Goal: Use online tool/utility: Utilize a website feature to perform a specific function

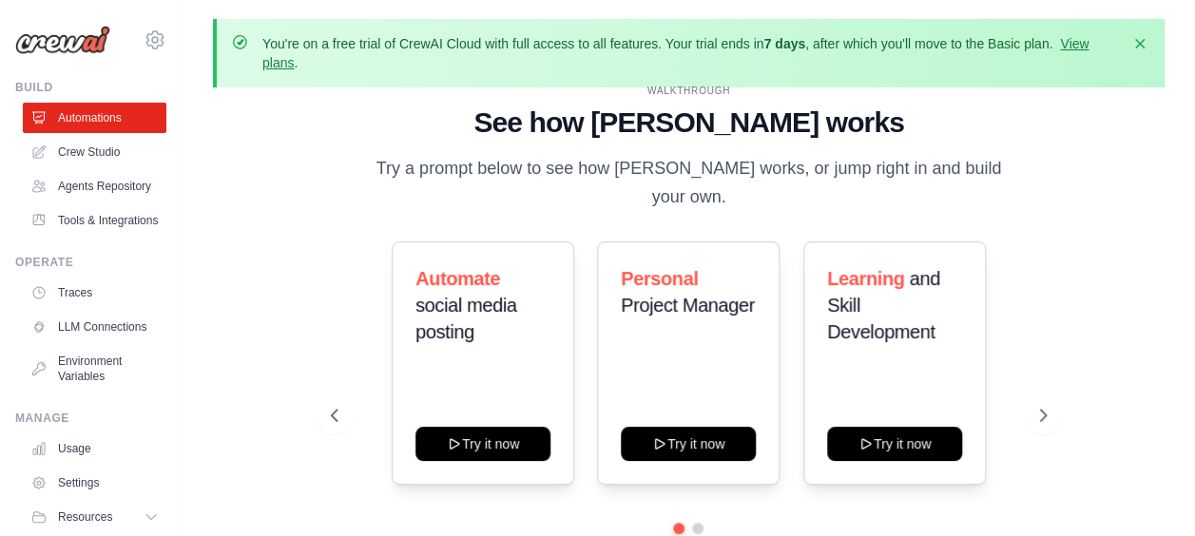
scroll to position [84, 0]
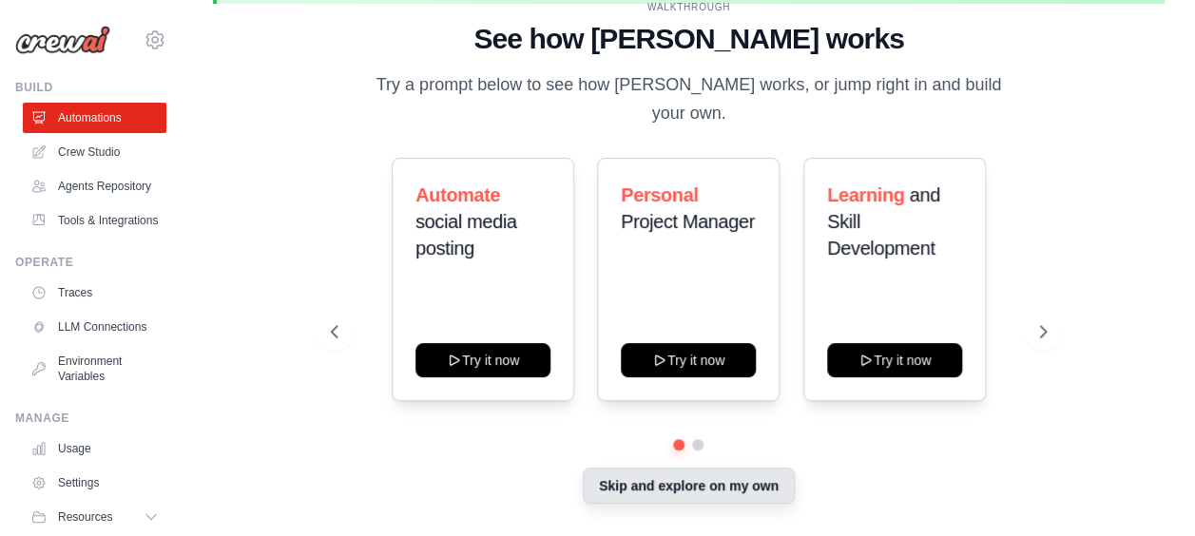
click at [722, 477] on button "Skip and explore on my own" at bounding box center [689, 486] width 212 height 36
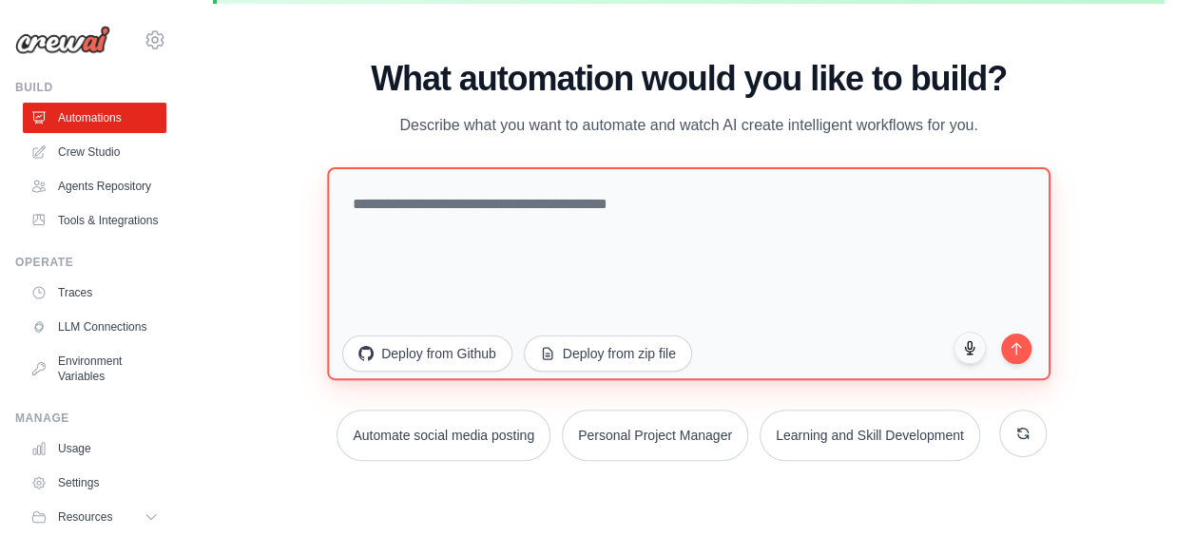
click at [513, 216] on textarea at bounding box center [688, 273] width 722 height 213
click at [466, 198] on textarea at bounding box center [688, 273] width 722 height 213
paste textarea "**********"
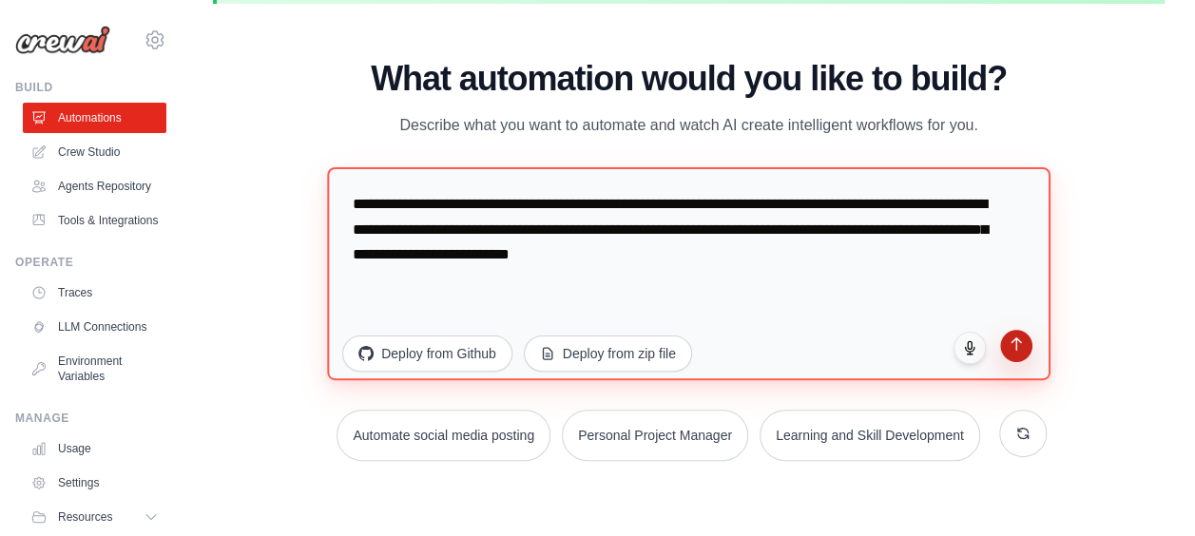
type textarea "**********"
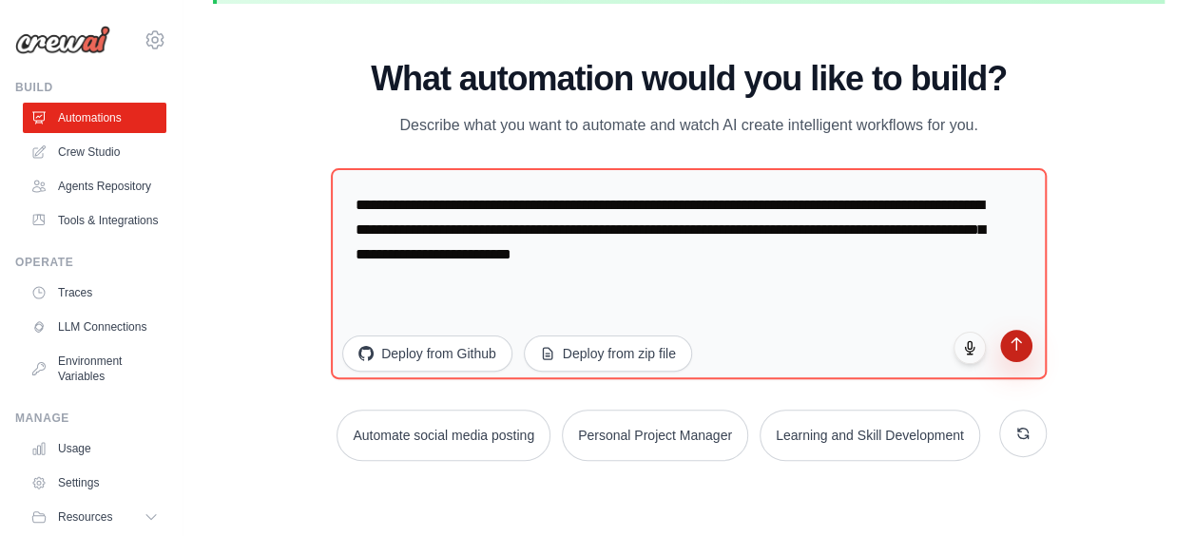
click at [1014, 336] on icon "submit" at bounding box center [1016, 344] width 16 height 16
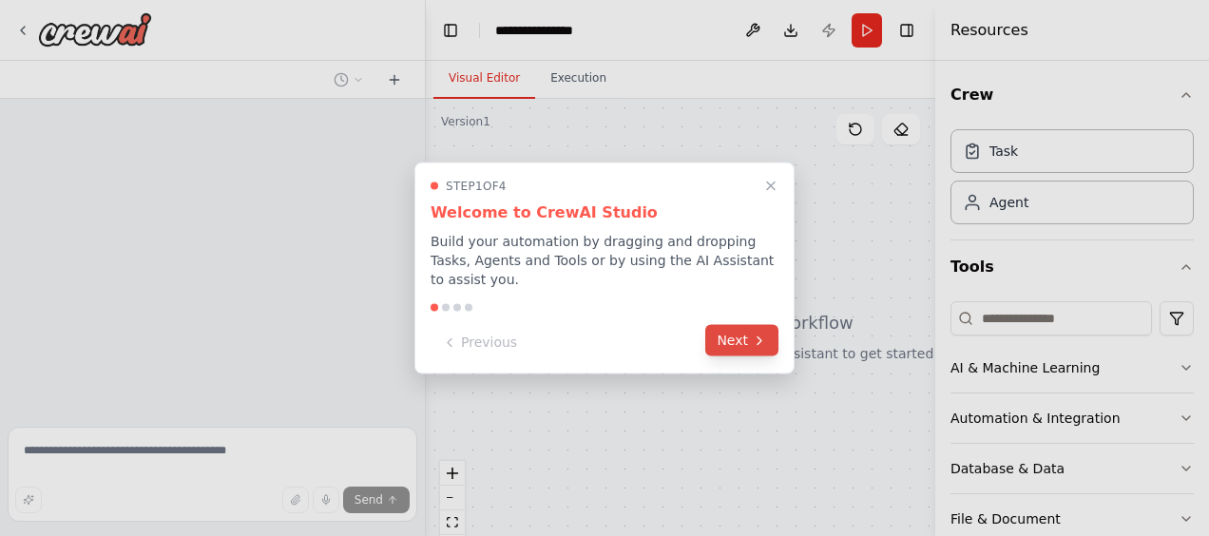
click at [742, 337] on button "Next" at bounding box center [741, 340] width 73 height 31
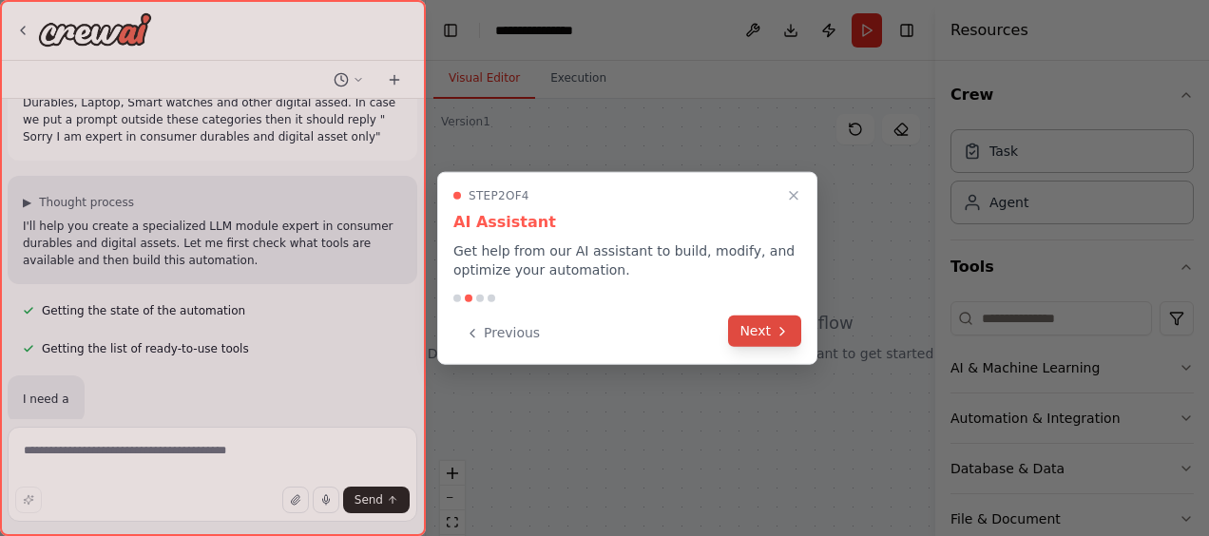
scroll to position [107, 0]
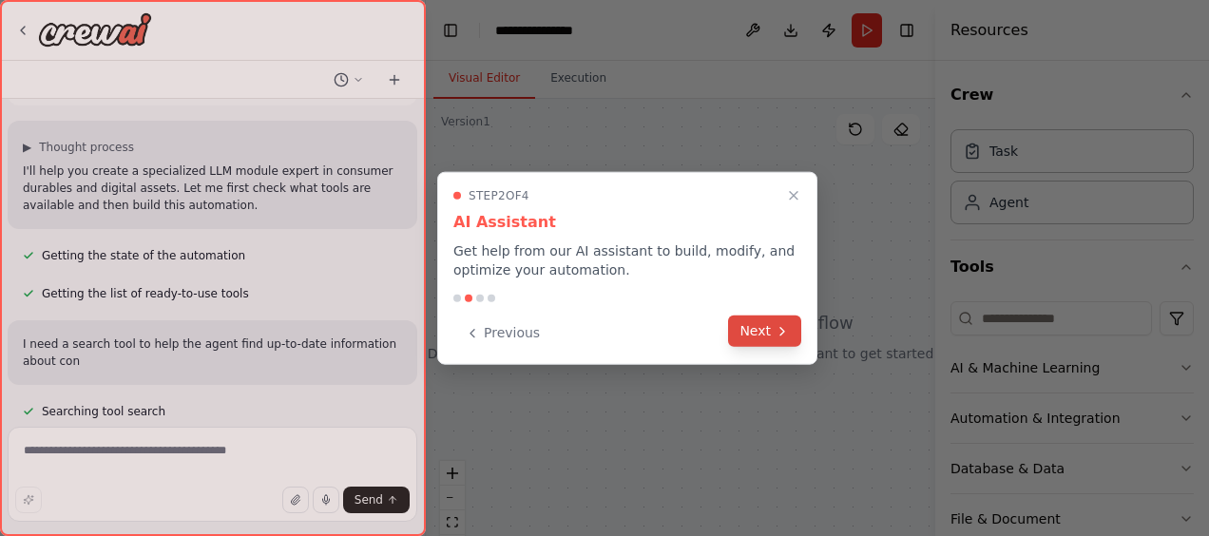
click at [768, 327] on button "Next" at bounding box center [764, 331] width 73 height 31
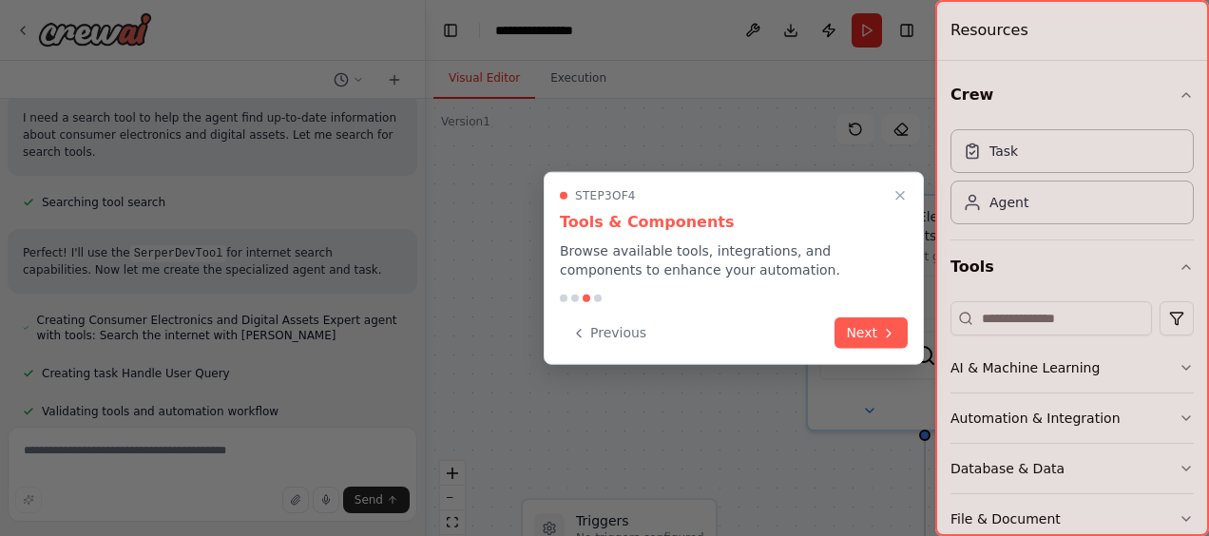
scroll to position [372, 0]
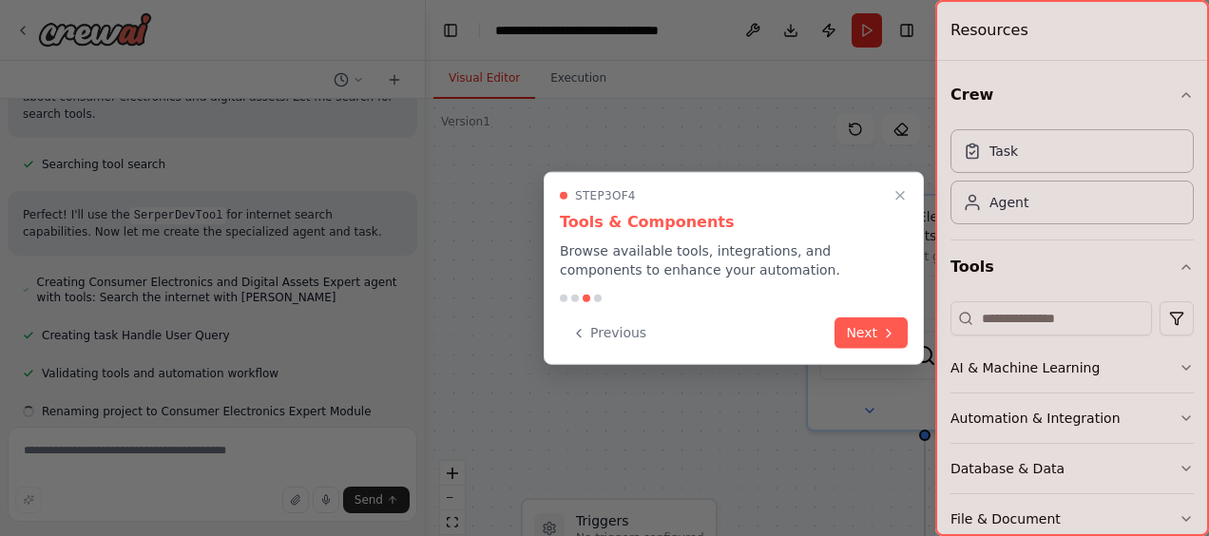
click at [768, 327] on div "Previous Next" at bounding box center [734, 332] width 348 height 31
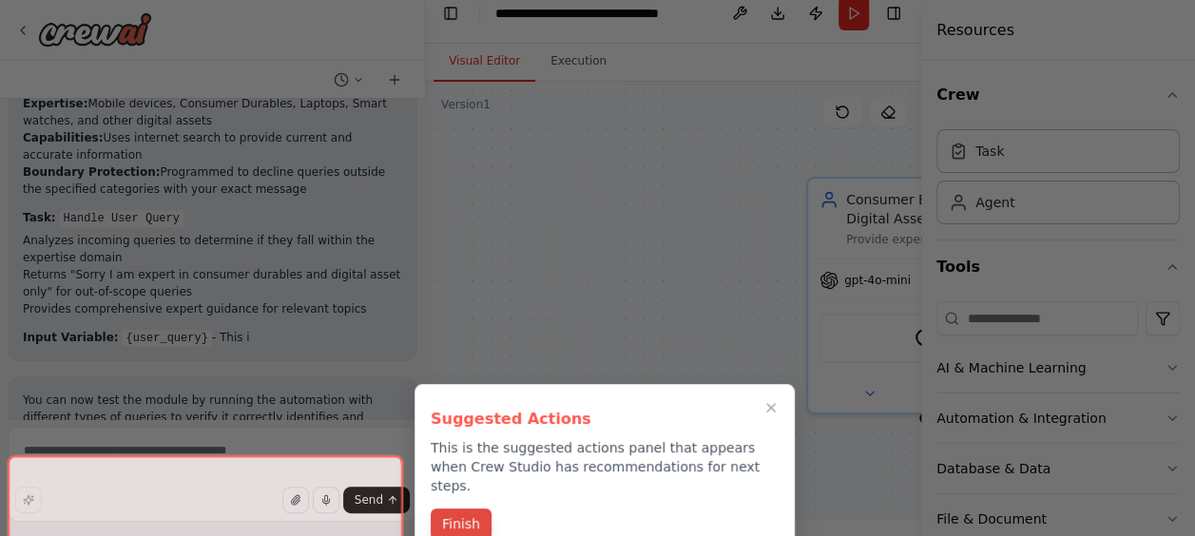
scroll to position [20, 0]
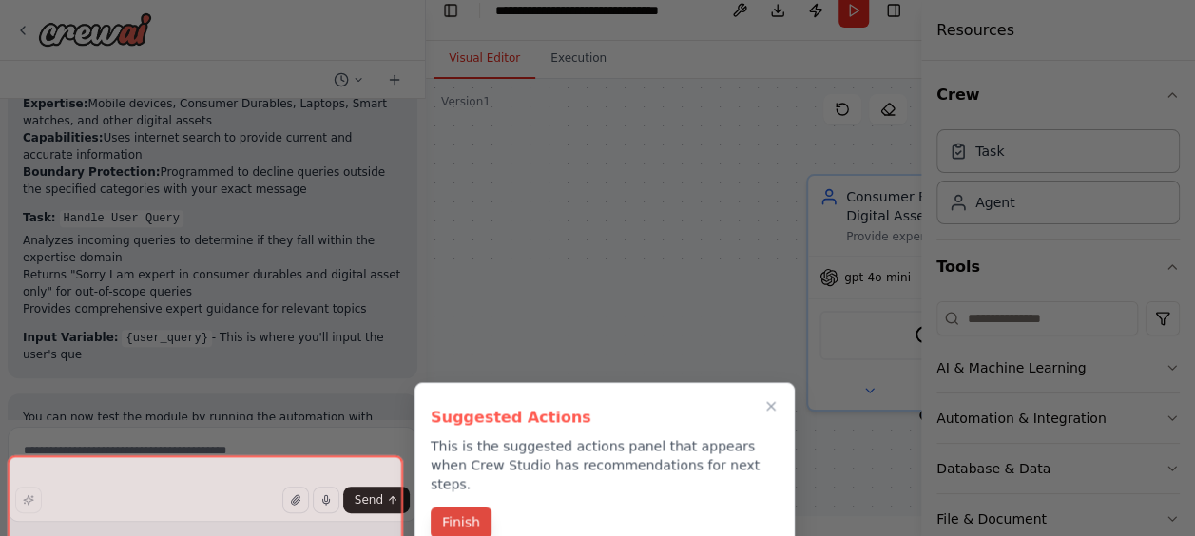
click at [468, 507] on button "Finish" at bounding box center [461, 522] width 61 height 31
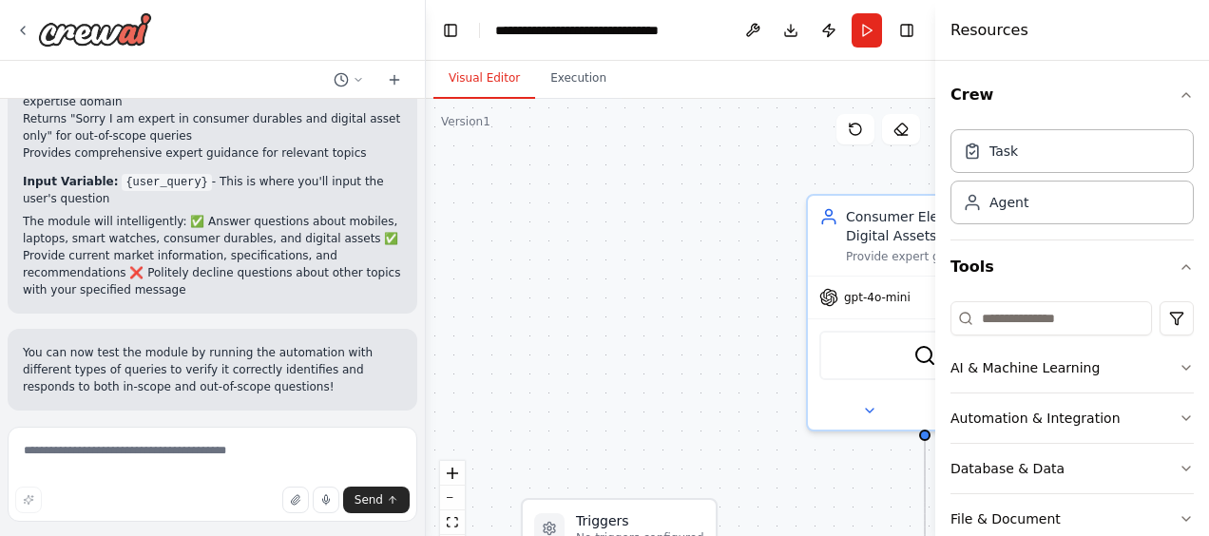
scroll to position [1106, 0]
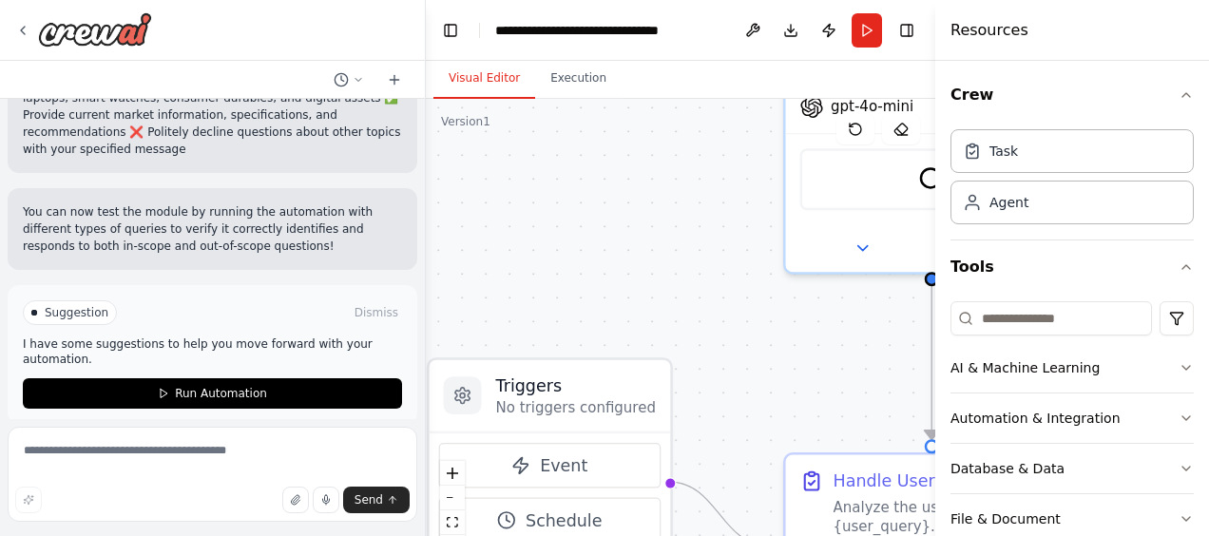
drag, startPoint x: 772, startPoint y: 344, endPoint x: 655, endPoint y: 160, distance: 218.3
click at [655, 160] on div ".deletable-edge-delete-btn { width: 20px; height: 20px; border: 0px solid #ffff…" at bounding box center [680, 336] width 509 height 475
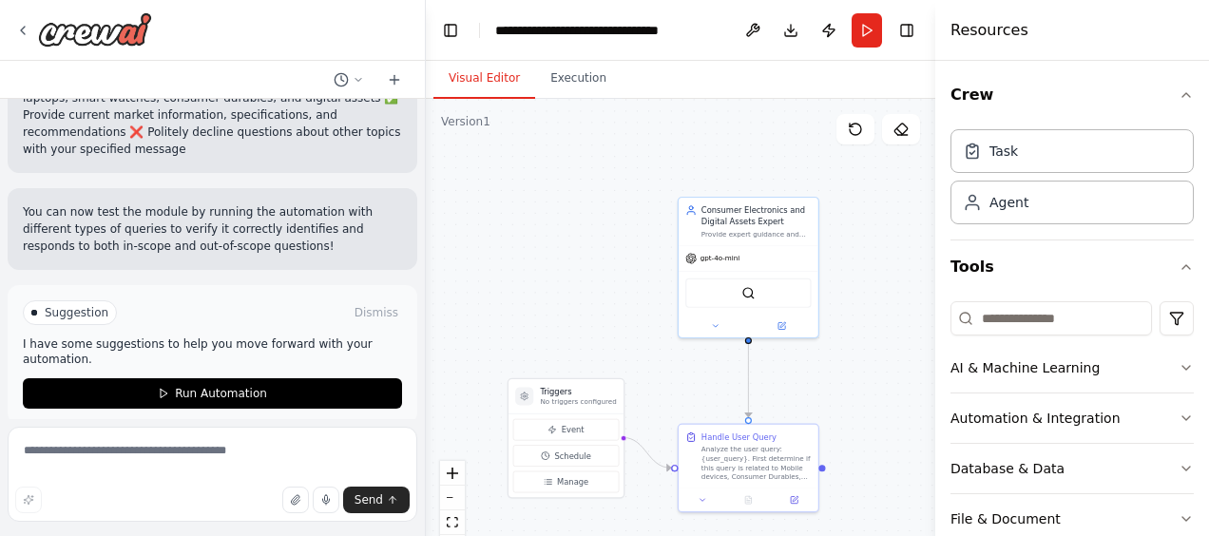
drag, startPoint x: 634, startPoint y: 182, endPoint x: 601, endPoint y: 274, distance: 98.0
click at [601, 274] on div ".deletable-edge-delete-btn { width: 20px; height: 20px; border: 0px solid #ffff…" at bounding box center [680, 336] width 509 height 475
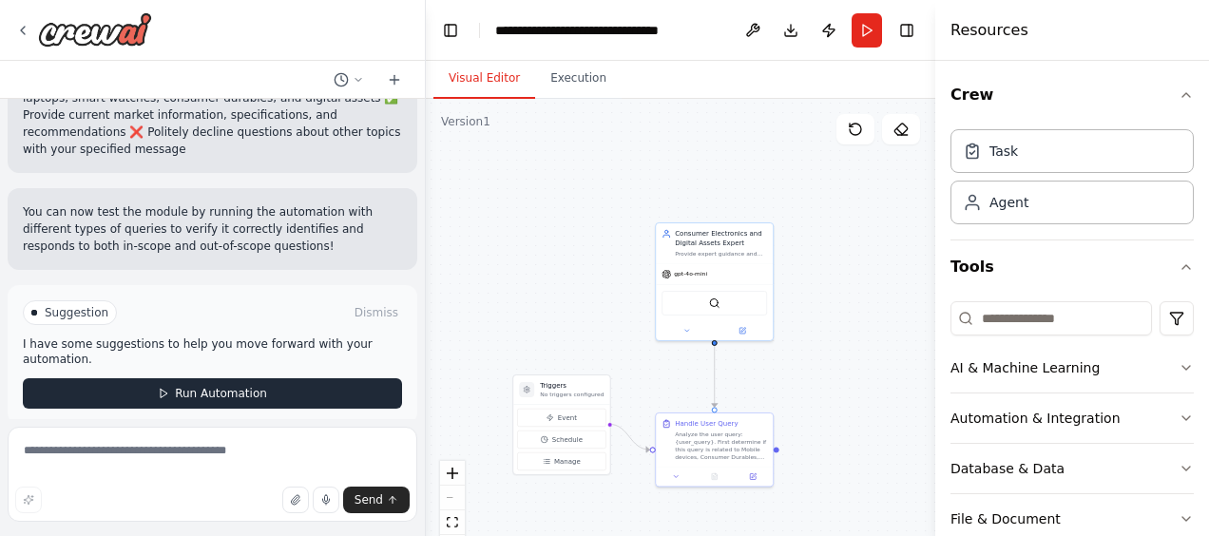
click at [201, 386] on span "Run Automation" at bounding box center [221, 393] width 92 height 15
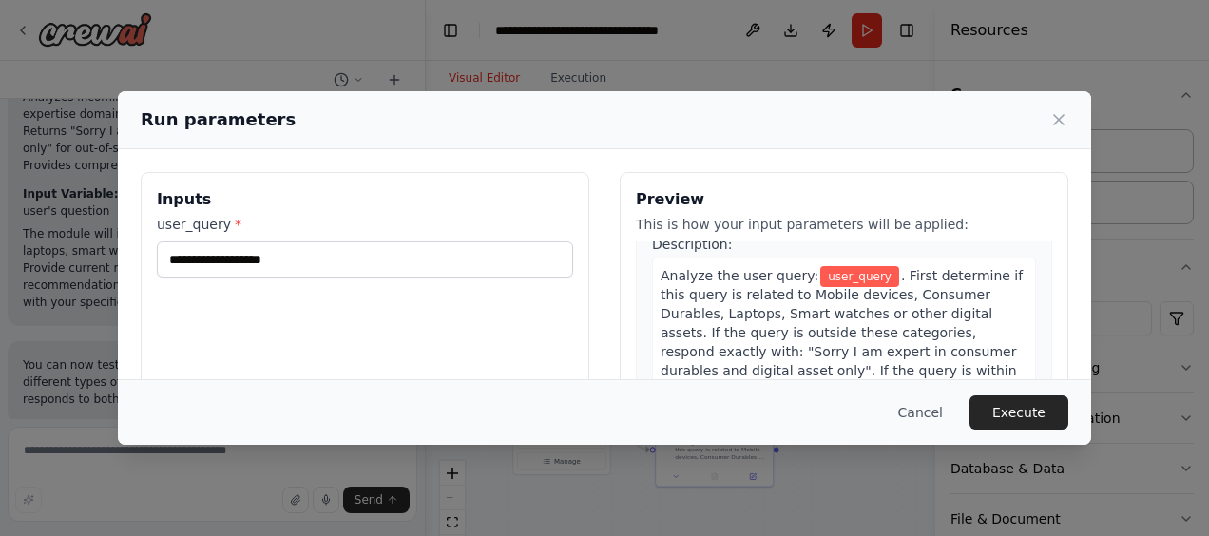
scroll to position [0, 0]
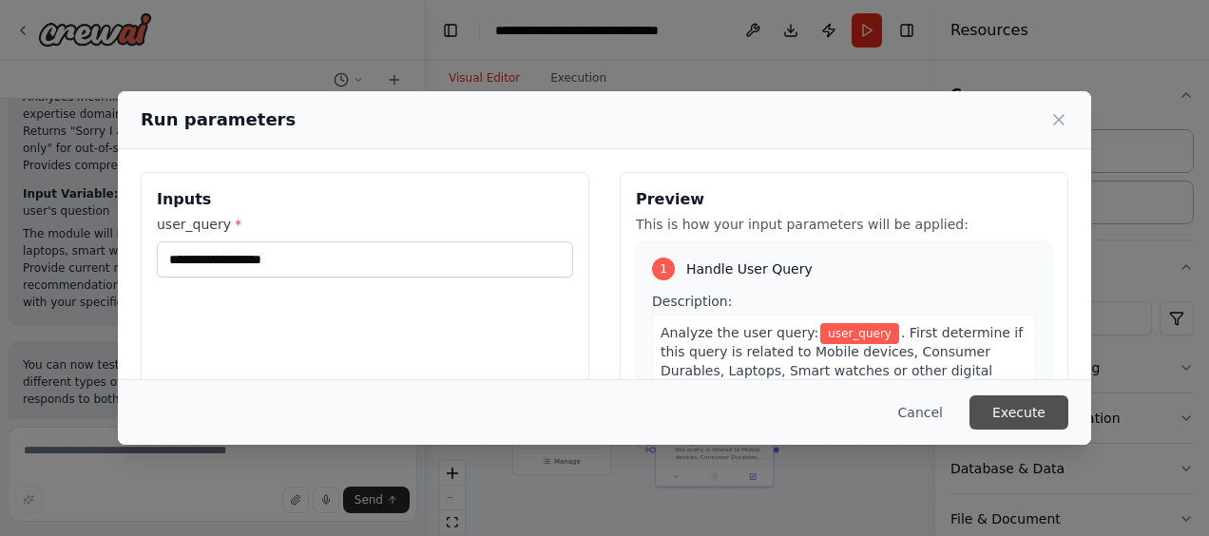
click at [1028, 413] on button "Execute" at bounding box center [1019, 412] width 99 height 34
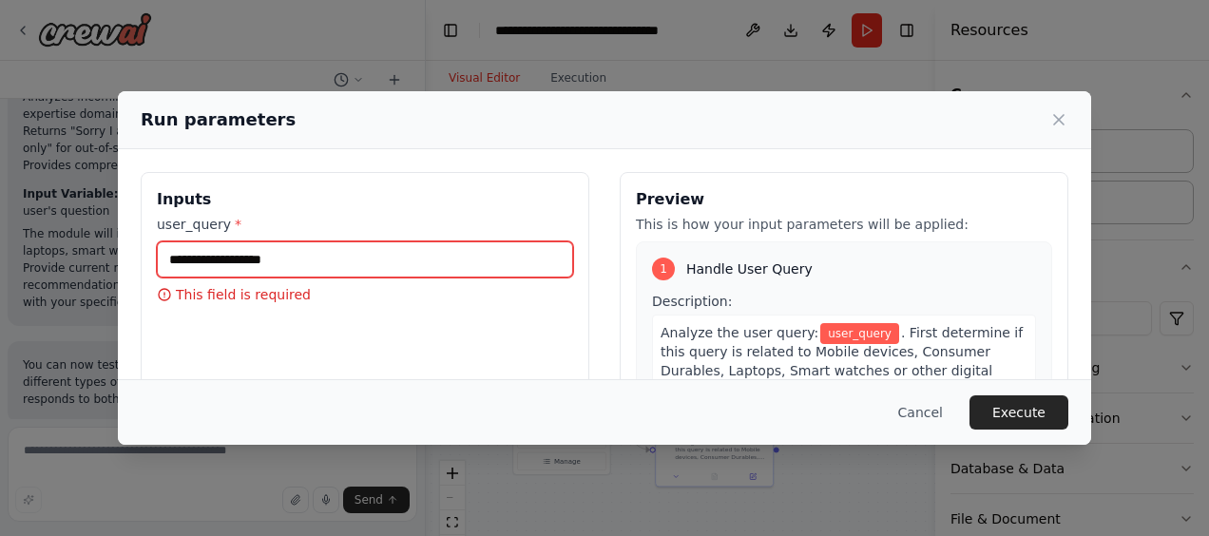
click at [416, 257] on input "user_query *" at bounding box center [365, 259] width 416 height 36
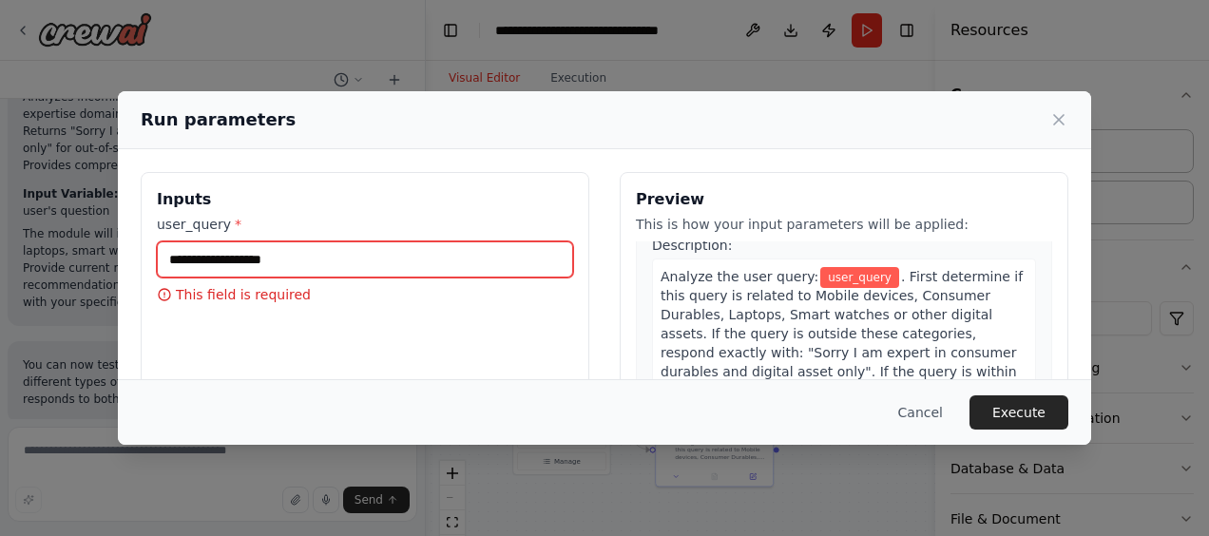
scroll to position [57, 0]
click at [212, 261] on input "user_query *" at bounding box center [365, 259] width 416 height 36
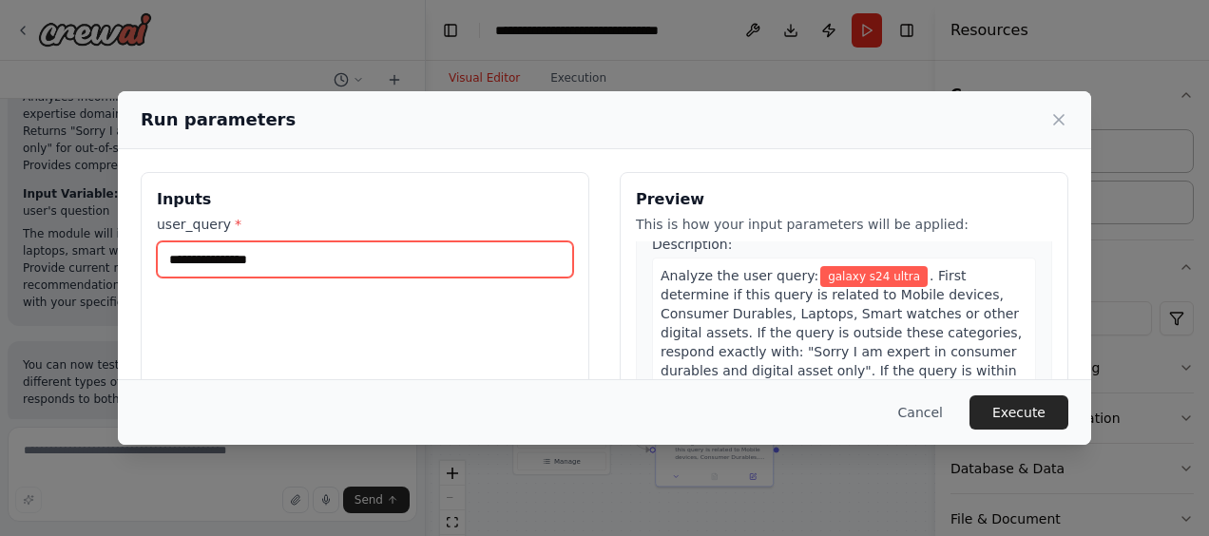
type input "**********"
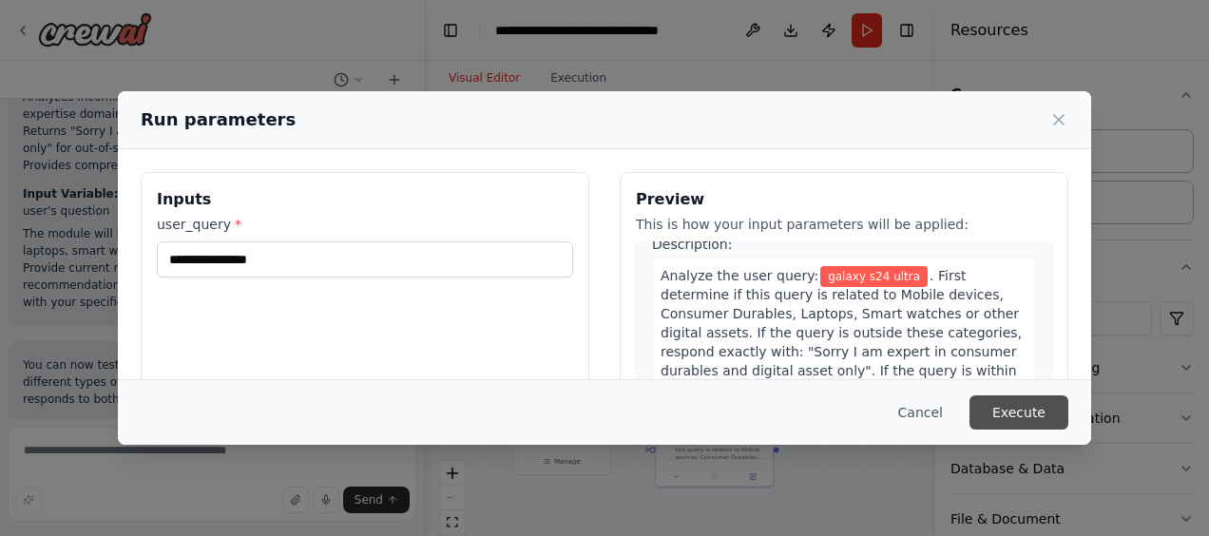
click at [1021, 411] on button "Execute" at bounding box center [1019, 412] width 99 height 34
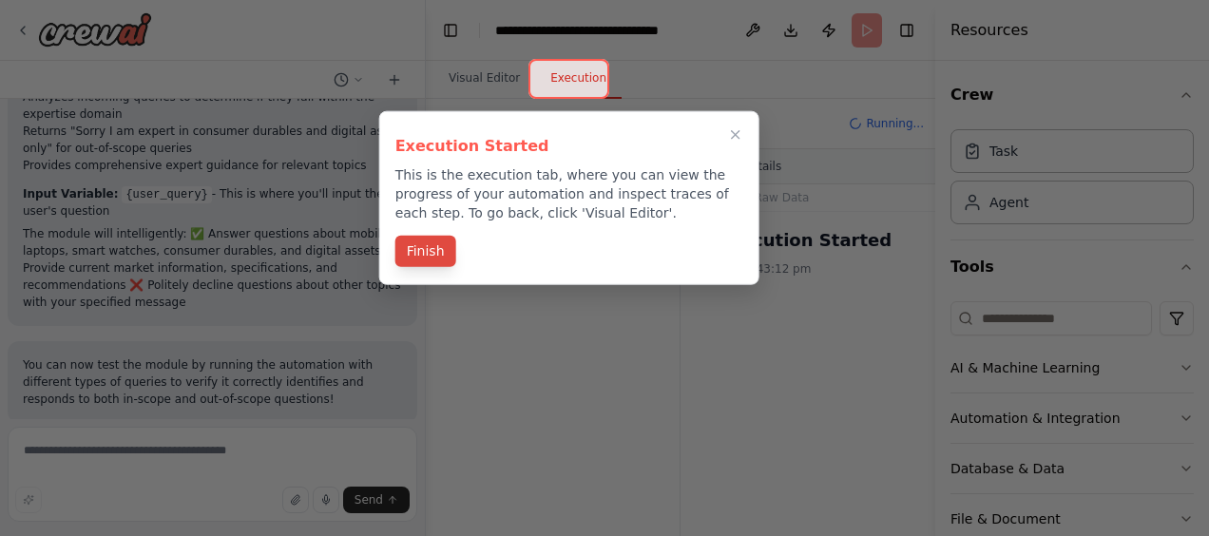
click at [418, 246] on button "Finish" at bounding box center [425, 251] width 61 height 31
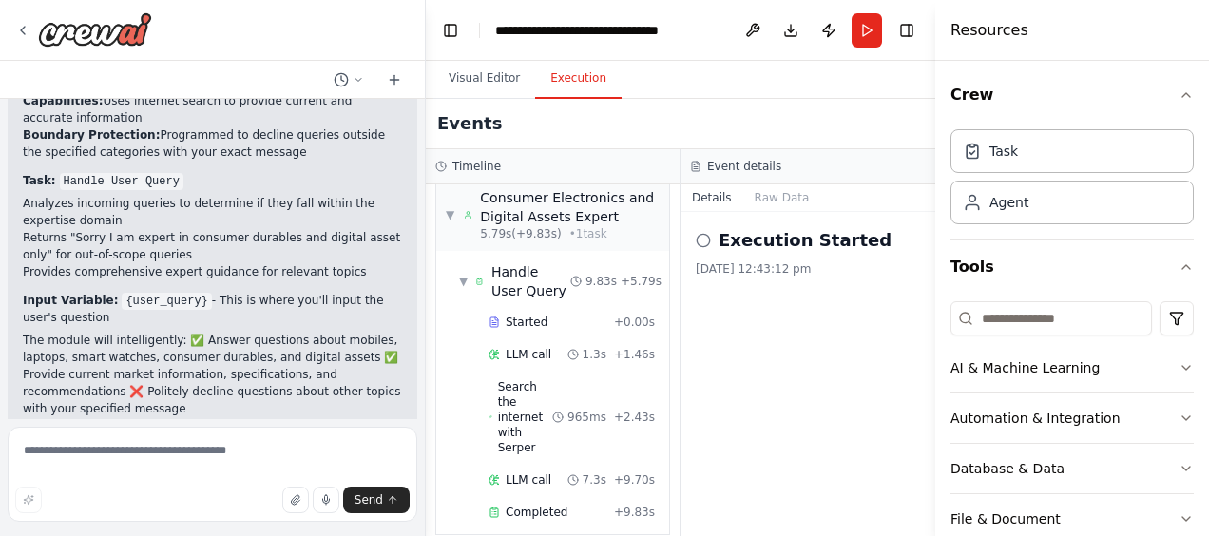
scroll to position [1106, 0]
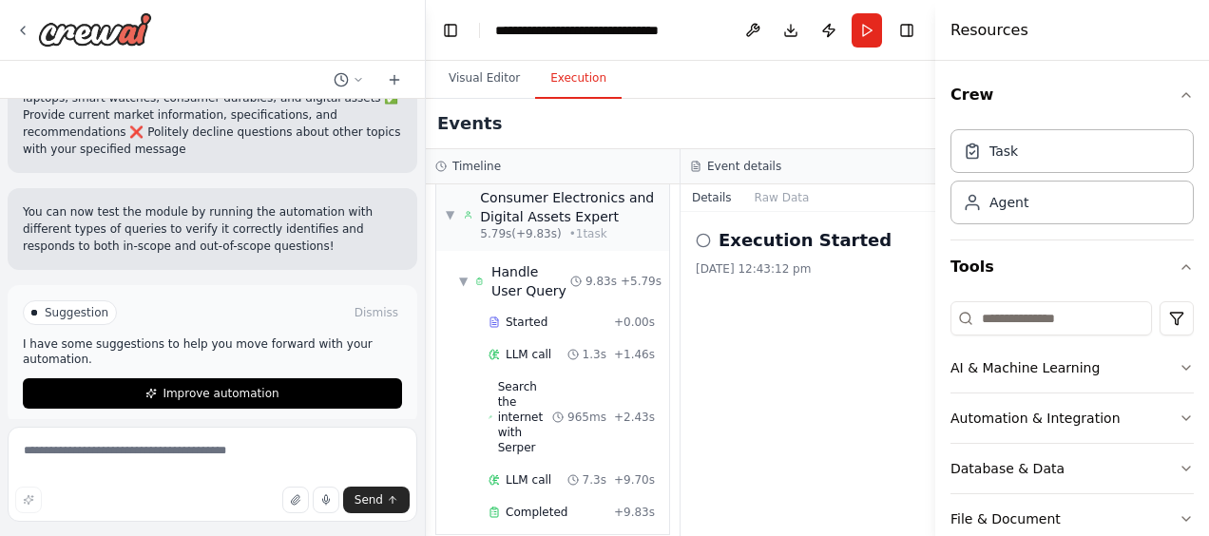
click at [700, 240] on icon at bounding box center [703, 240] width 15 height 15
click at [1179, 89] on icon "button" at bounding box center [1186, 94] width 15 height 15
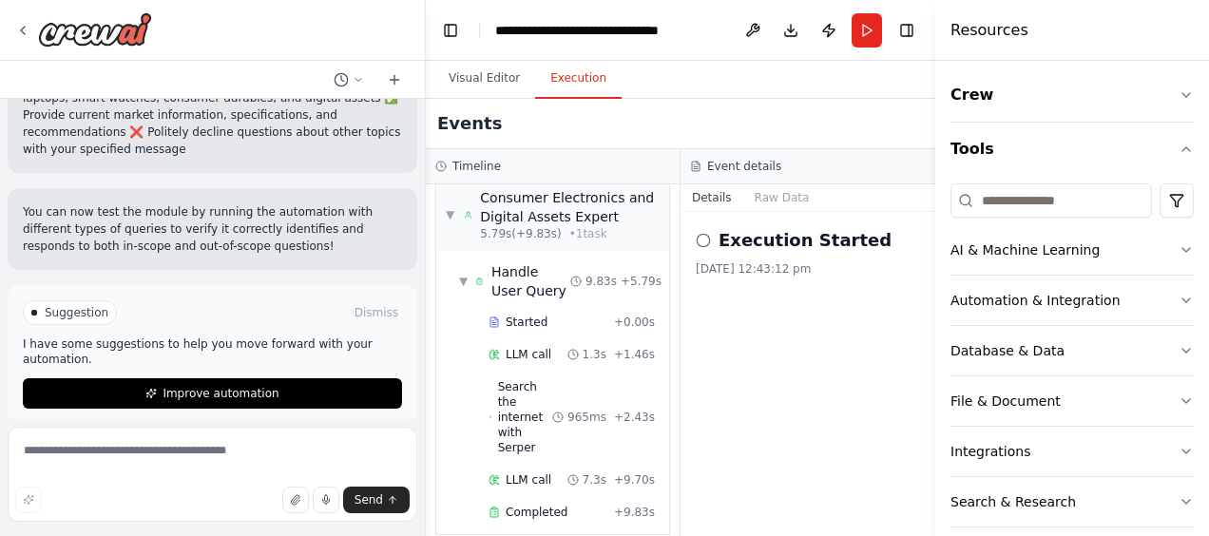
click at [1179, 144] on div "Crew Tools AI & Machine Learning Automation & Integration Database & Data File …" at bounding box center [1072, 298] width 274 height 475
click at [1182, 148] on icon "button" at bounding box center [1186, 149] width 8 height 4
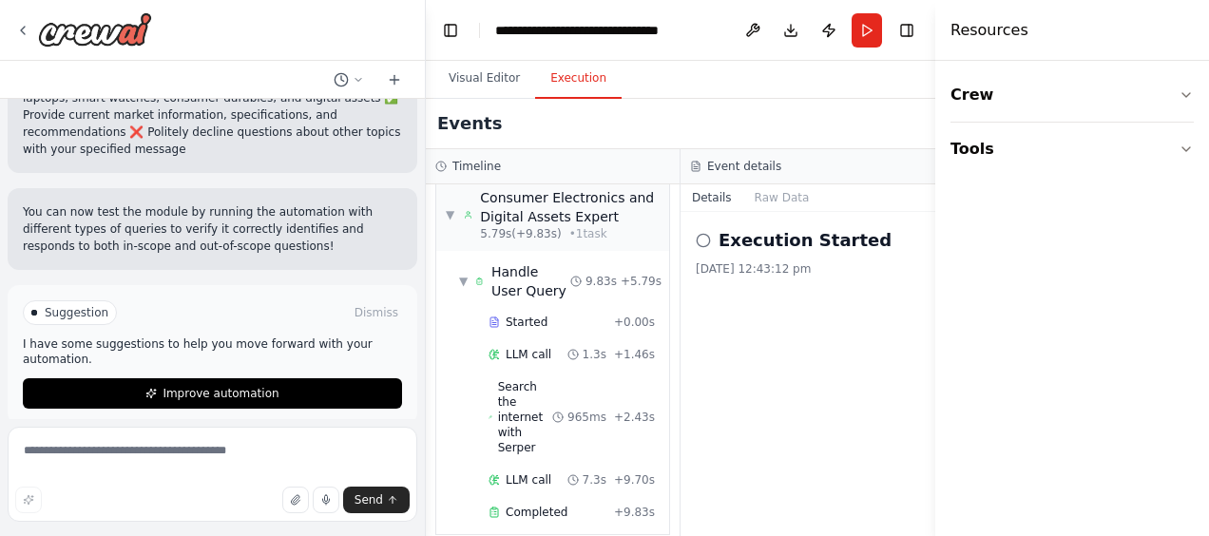
click at [901, 99] on div "Events" at bounding box center [680, 124] width 509 height 50
click at [903, 30] on button "Toggle Right Sidebar" at bounding box center [907, 30] width 27 height 27
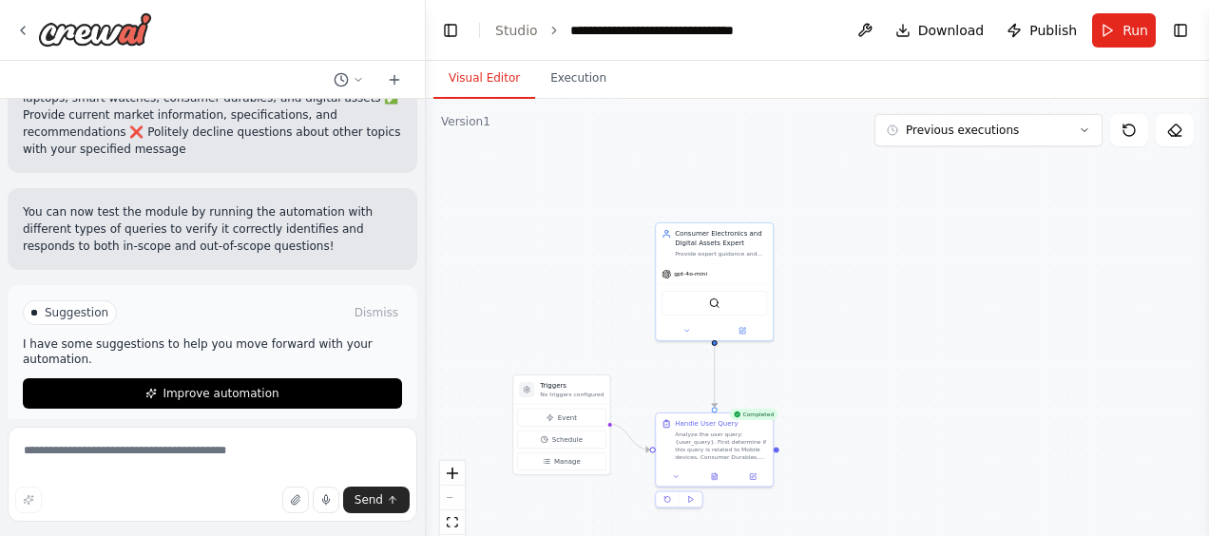
click at [466, 82] on button "Visual Editor" at bounding box center [484, 79] width 102 height 40
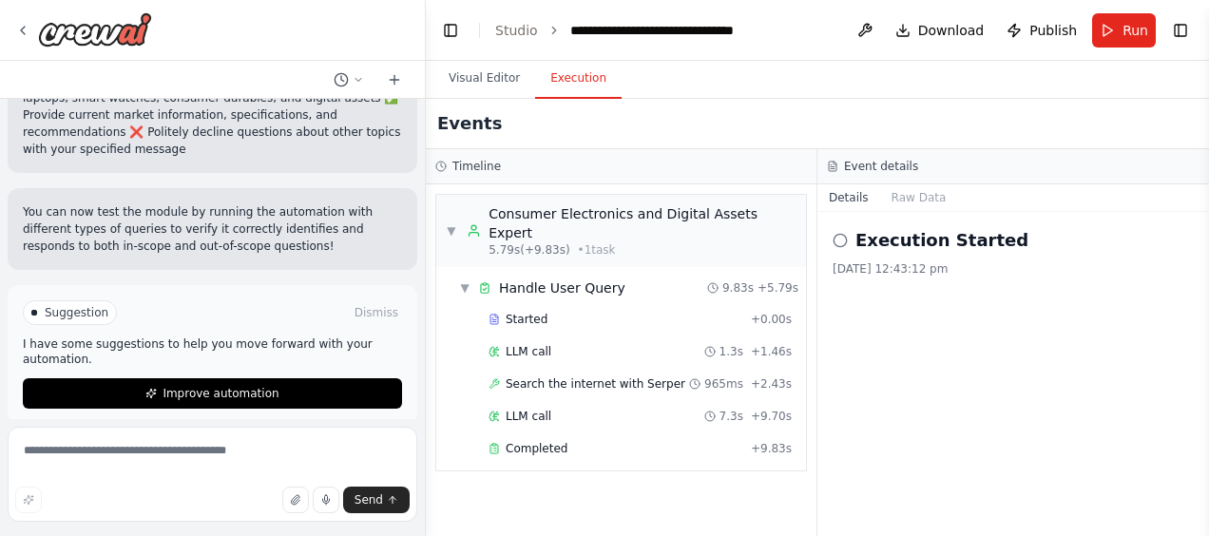
click at [568, 78] on button "Execution" at bounding box center [578, 79] width 87 height 40
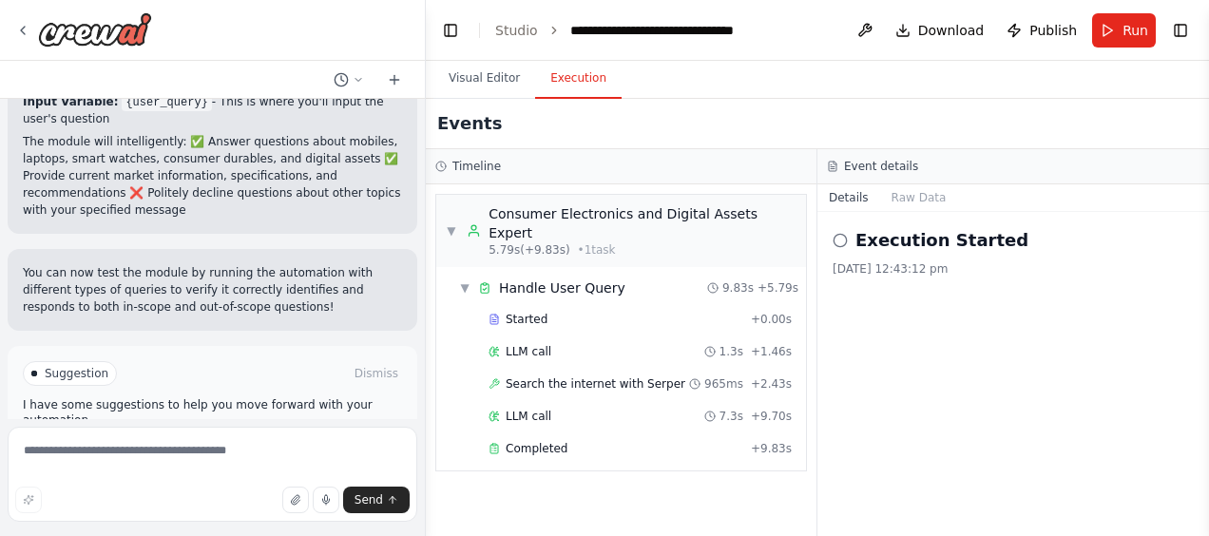
scroll to position [1106, 0]
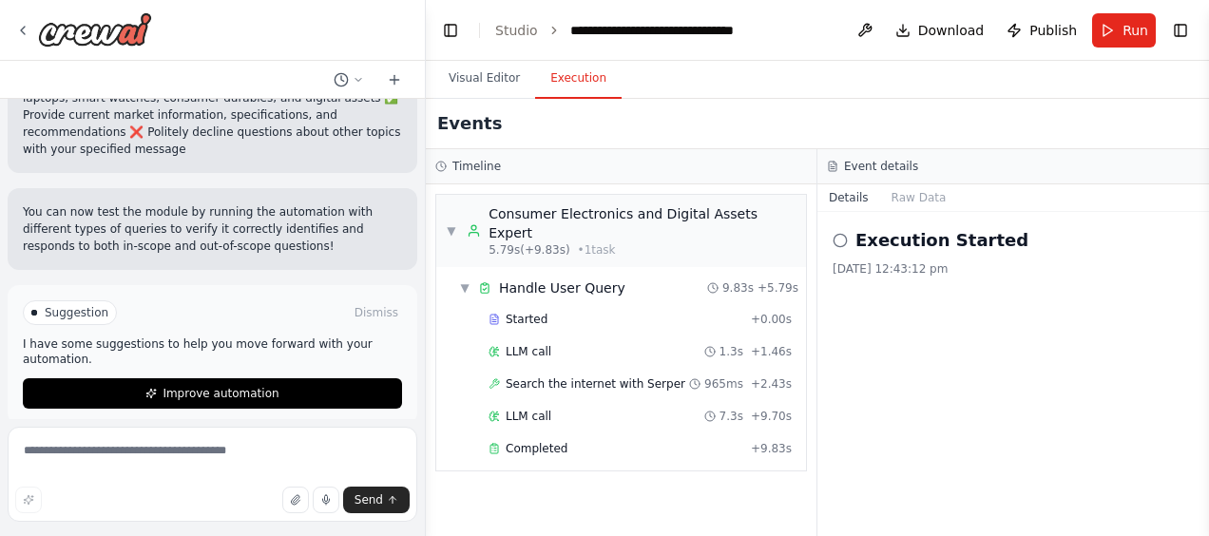
click at [803, 394] on div "Started + 0.00s LLM call 1.3s + 1.46s Search the internet with Serper 965ms + 2…" at bounding box center [629, 386] width 355 height 162
click at [1132, 32] on span "Run" at bounding box center [1136, 30] width 26 height 19
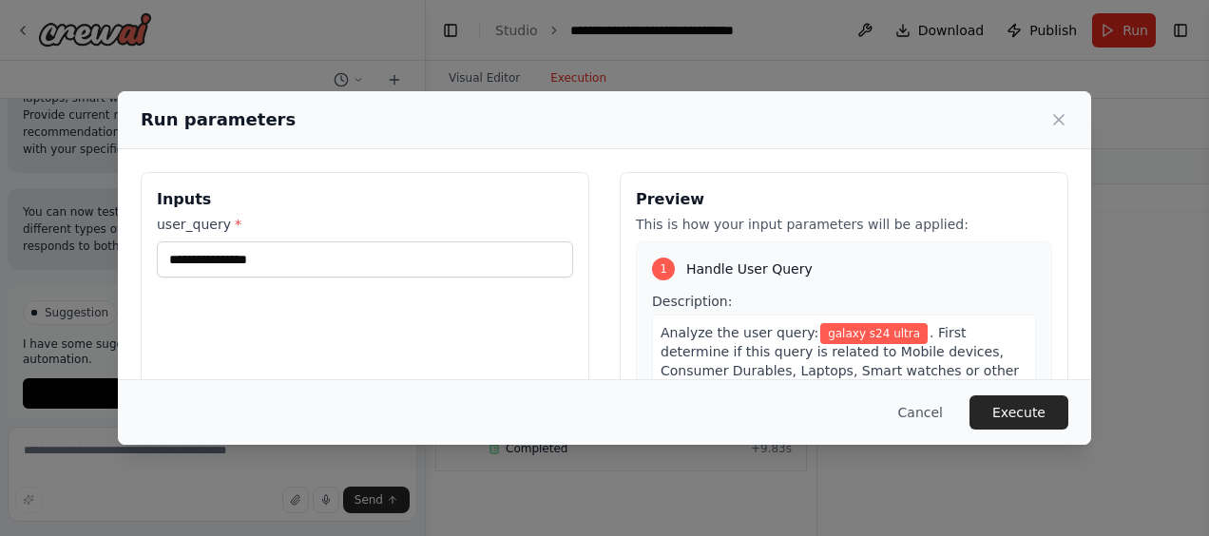
scroll to position [57, 0]
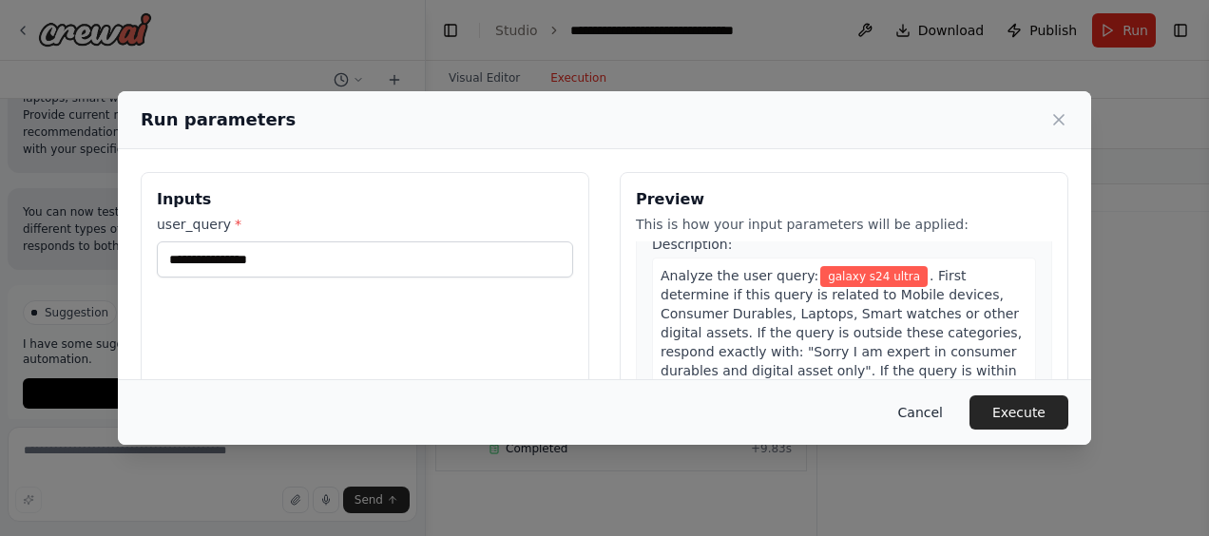
click at [933, 409] on button "Cancel" at bounding box center [920, 412] width 75 height 34
